Goal: Transaction & Acquisition: Purchase product/service

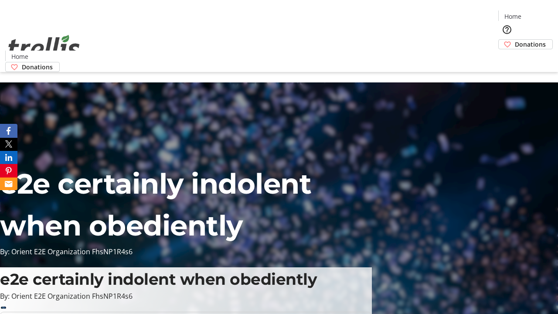
click at [515, 40] on span "Donations" at bounding box center [530, 44] width 31 height 9
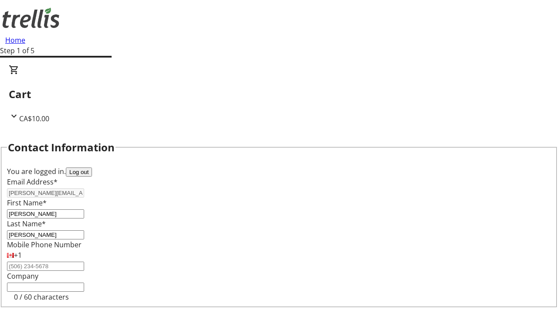
select select "CA"
select select "BC"
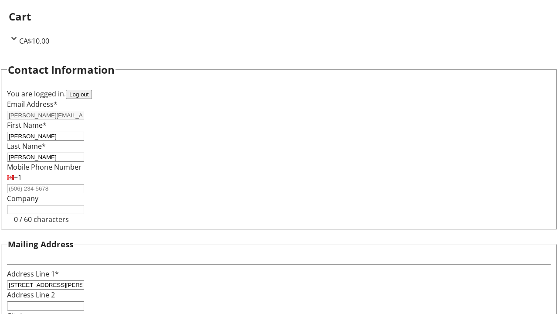
type input "Kelowna"
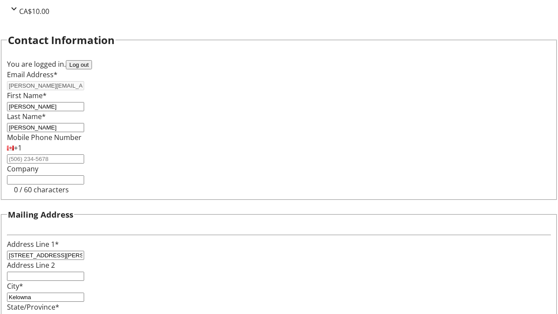
type input "V1Y 0C2"
